Goal: Use online tool/utility: Use online tool/utility

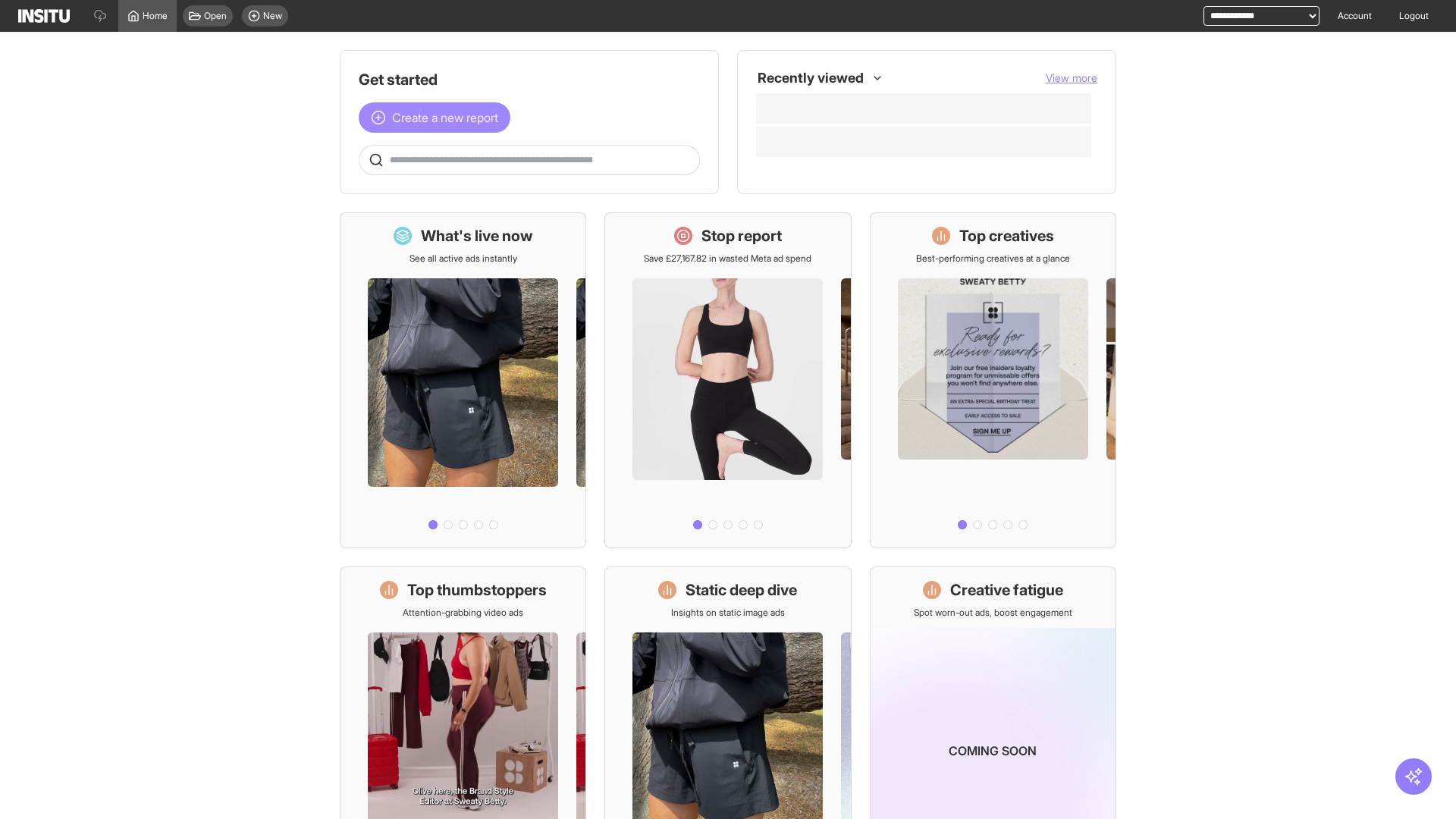
click at [439, 118] on span "Create a new report" at bounding box center [445, 117] width 106 height 18
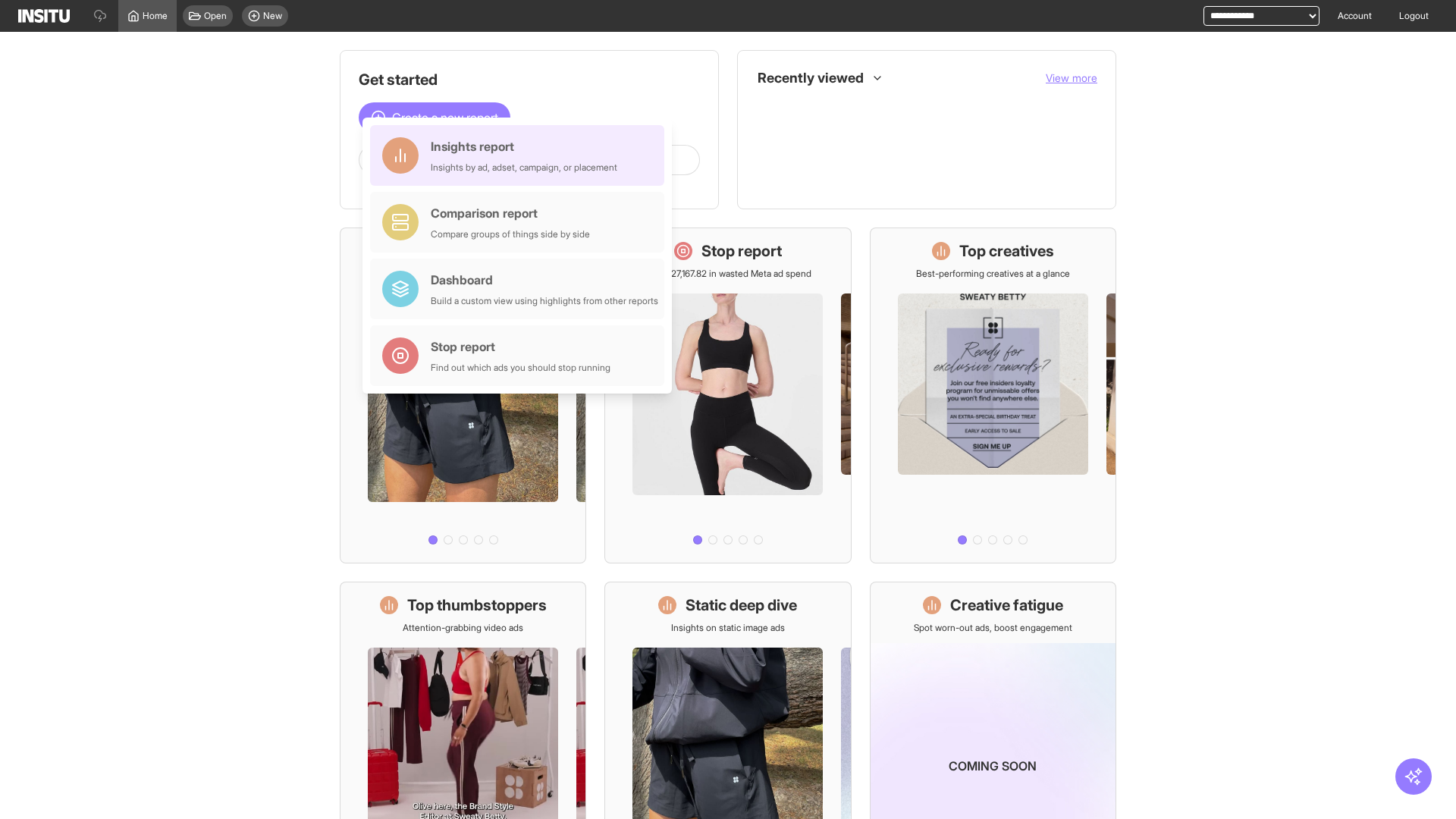
click at [521, 155] on div "Insights report Insights by ad, adset, campaign, or placement" at bounding box center [524, 155] width 187 height 37
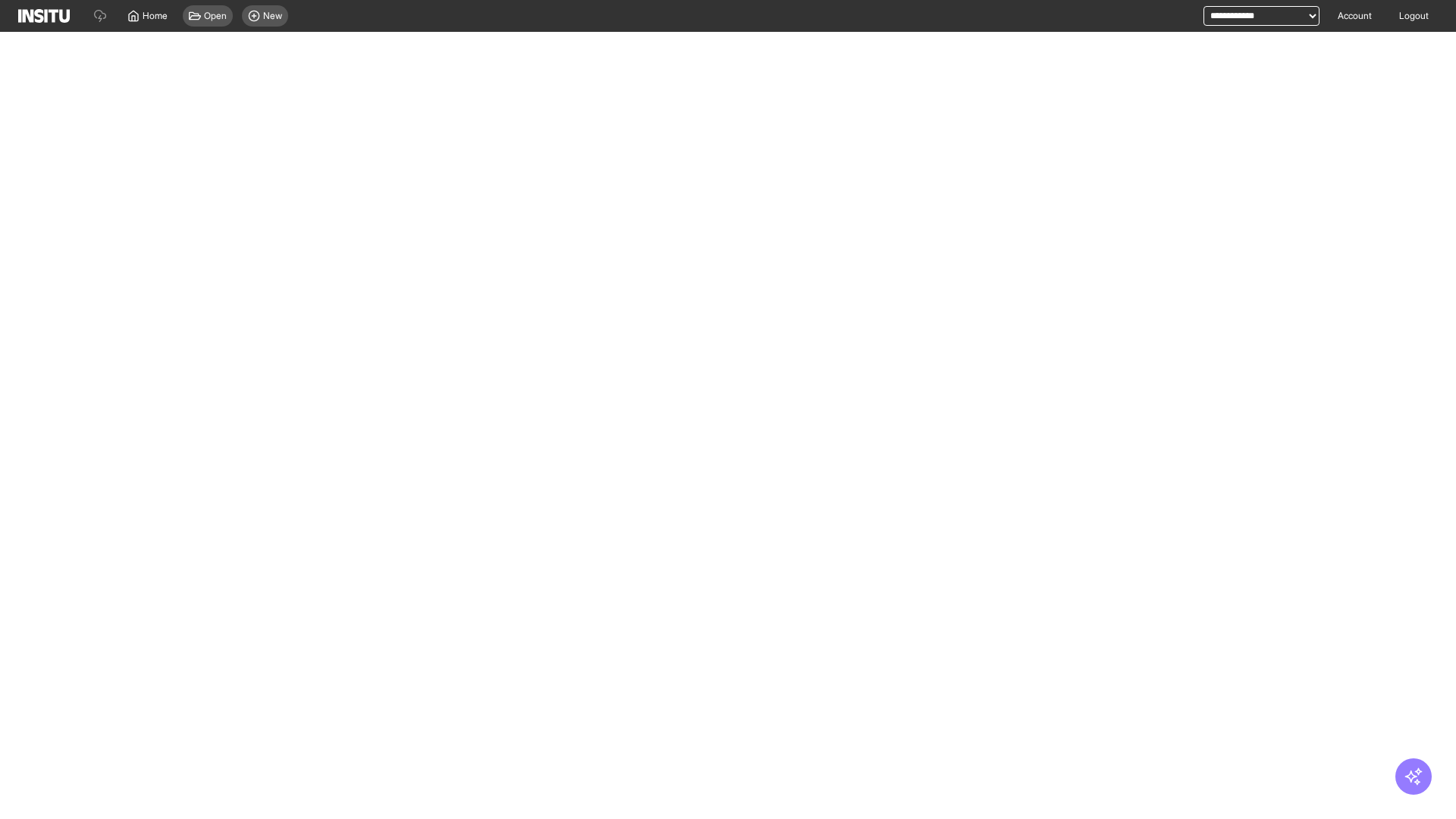
select select "**"
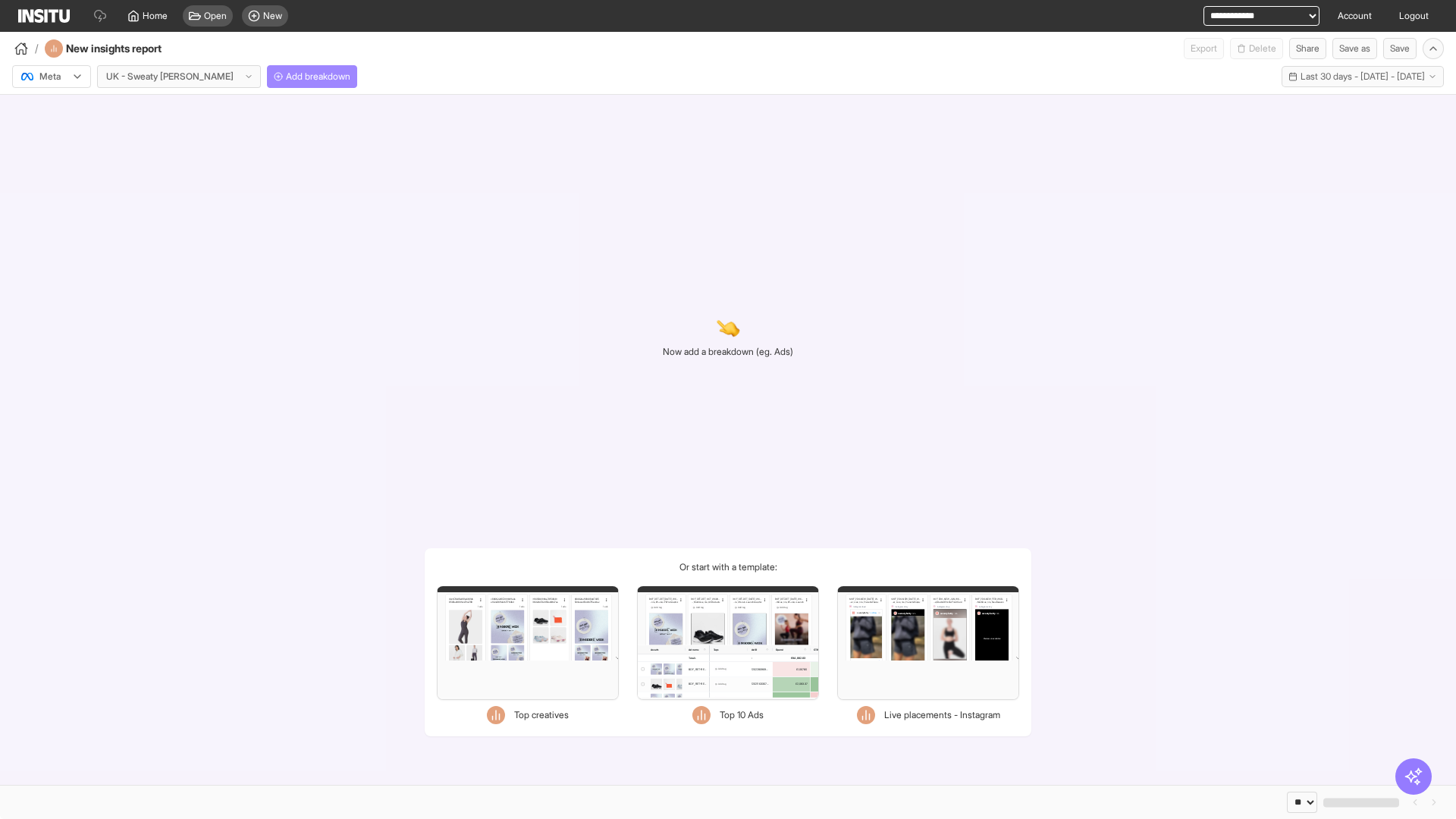
click at [286, 76] on span "Add breakdown" at bounding box center [318, 76] width 64 height 12
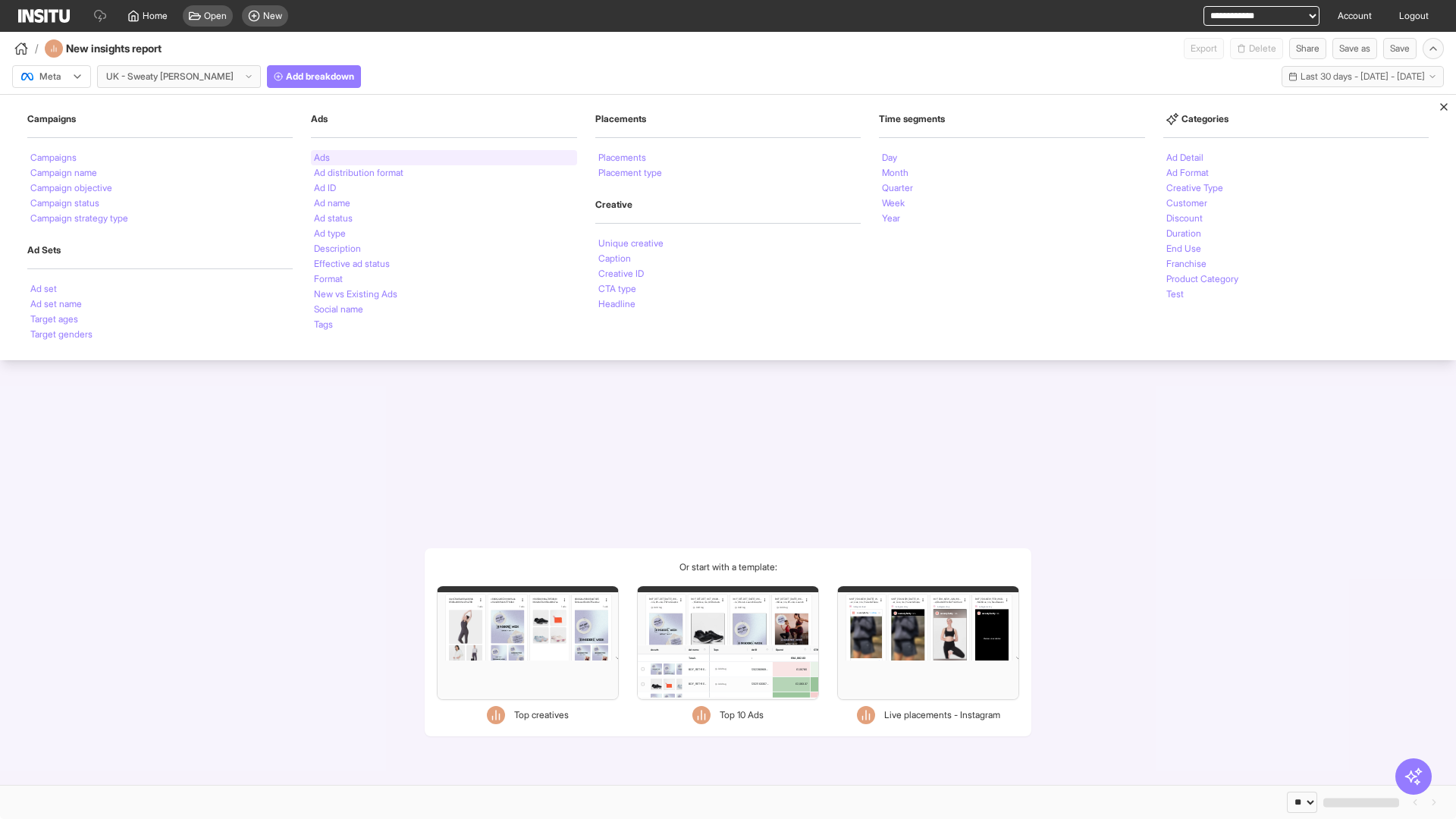
click at [322, 158] on li "Ads" at bounding box center [322, 158] width 16 height 9
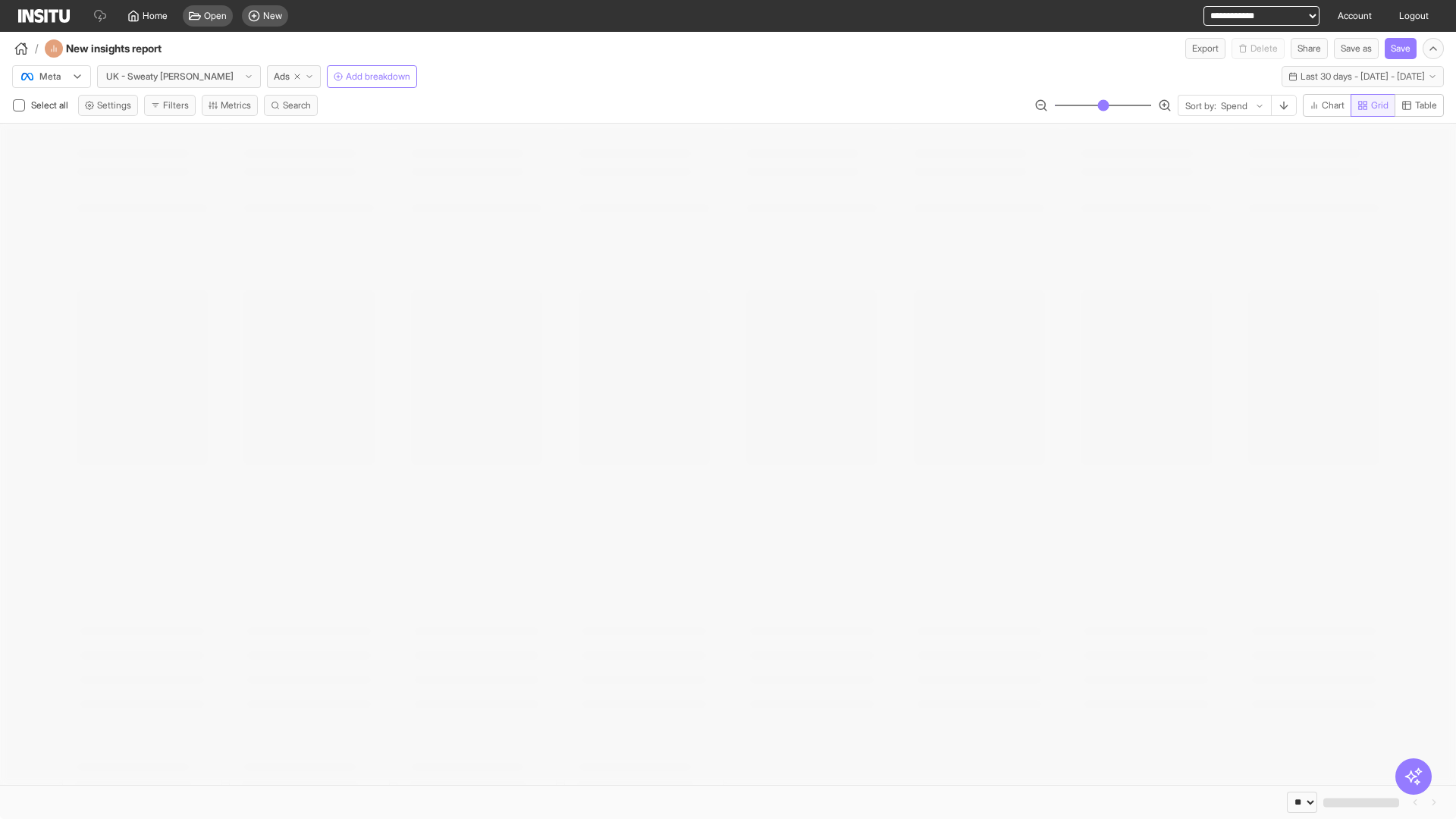
click at [1372, 106] on span "Grid" at bounding box center [1380, 105] width 17 height 12
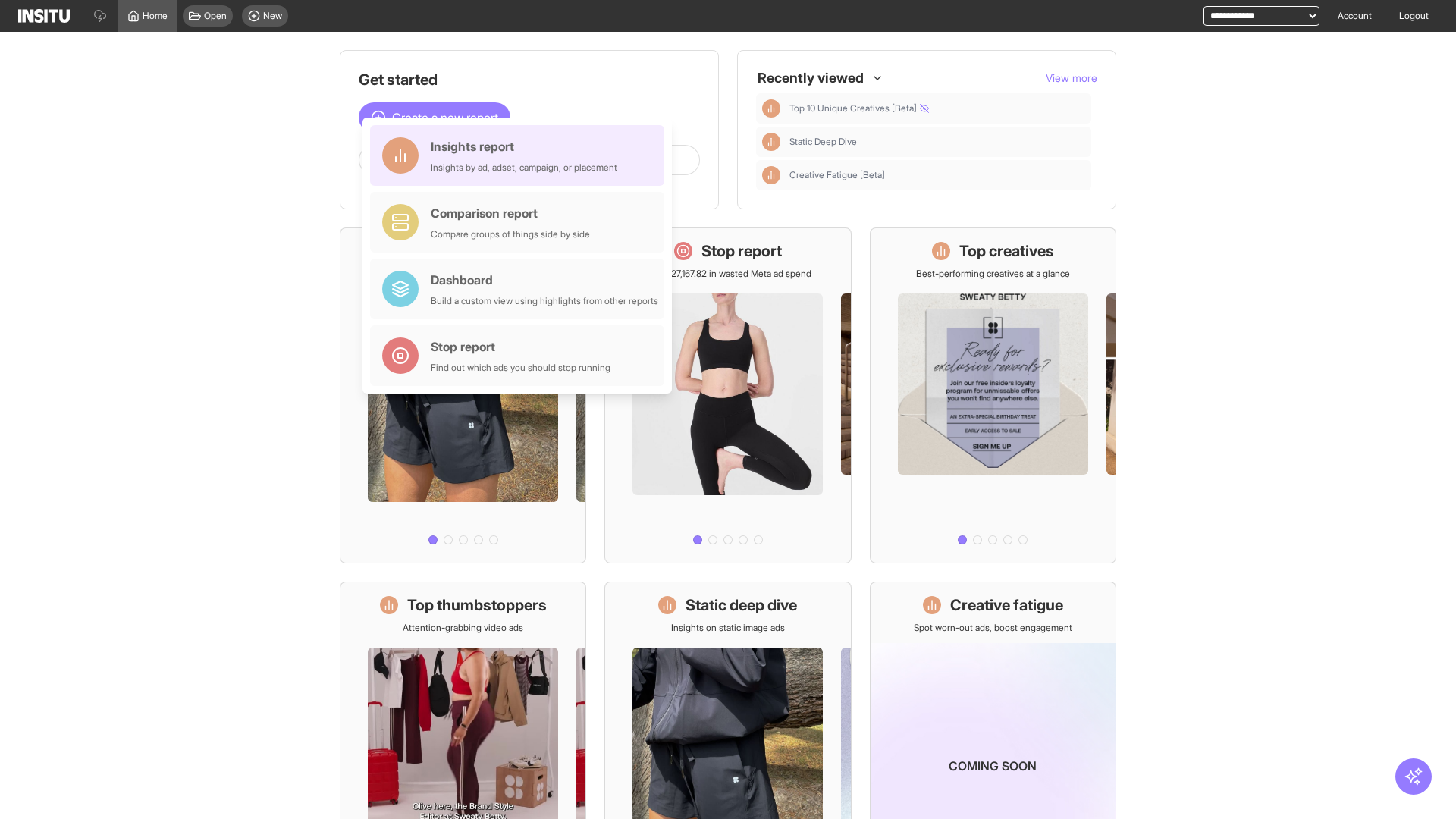
click at [521, 155] on div "Insights report Insights by ad, adset, campaign, or placement" at bounding box center [524, 155] width 187 height 37
